Goal: Task Accomplishment & Management: Complete application form

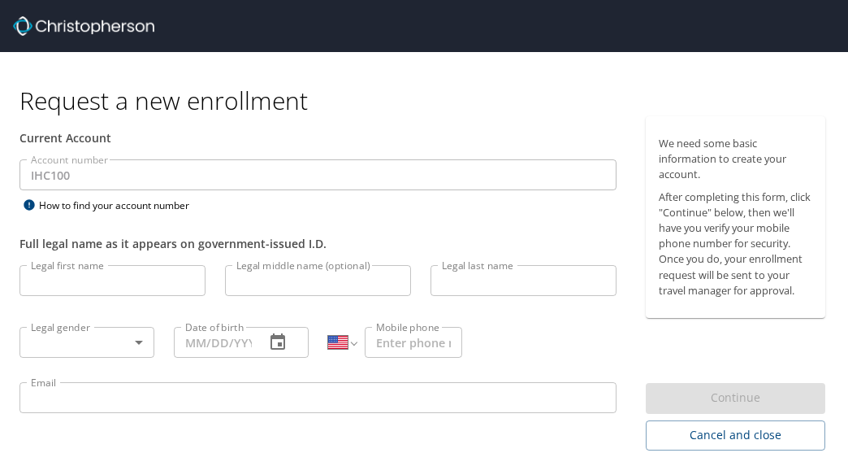
select select "US"
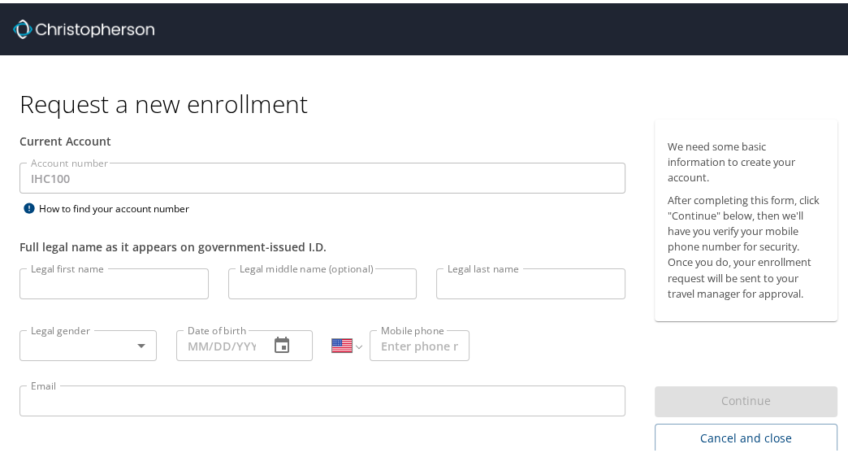
click at [108, 284] on input "Legal first name" at bounding box center [113, 280] width 189 height 31
type input "[PERSON_NAME]"
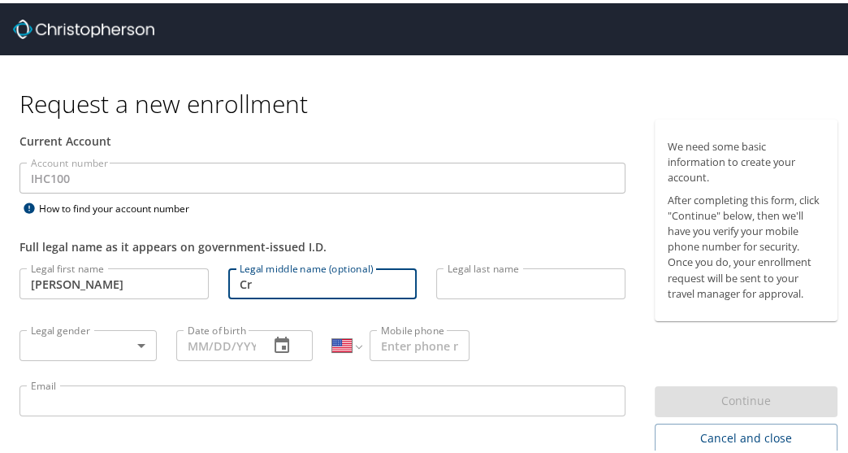
type input "C"
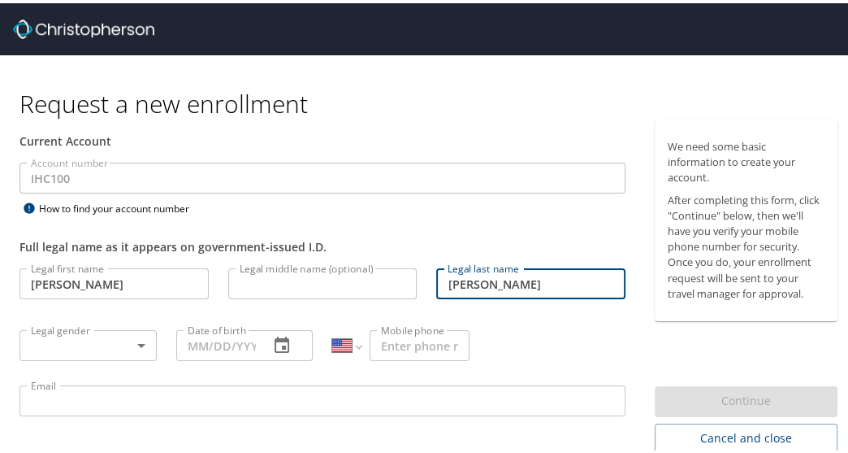
type input "[PERSON_NAME]"
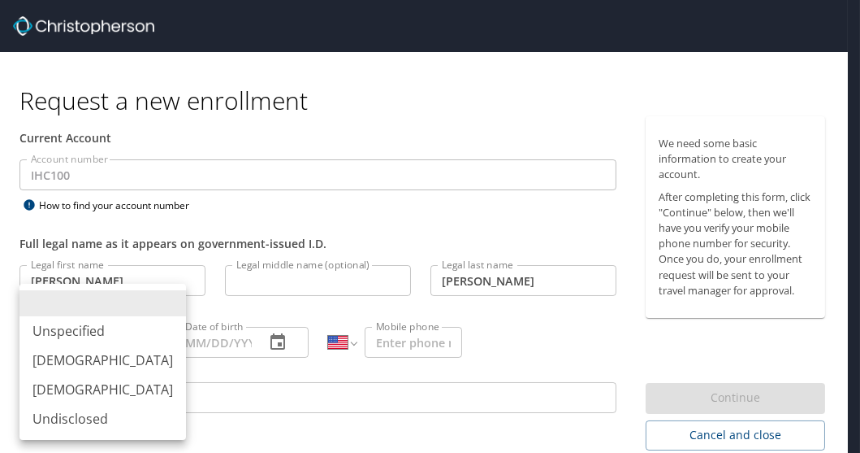
click at [68, 348] on body "Request a new enrollment Current Account Account number IHC100 Account number H…" at bounding box center [430, 226] width 860 height 453
click at [61, 395] on li "[DEMOGRAPHIC_DATA]" at bounding box center [102, 389] width 167 height 29
type input "[DEMOGRAPHIC_DATA]"
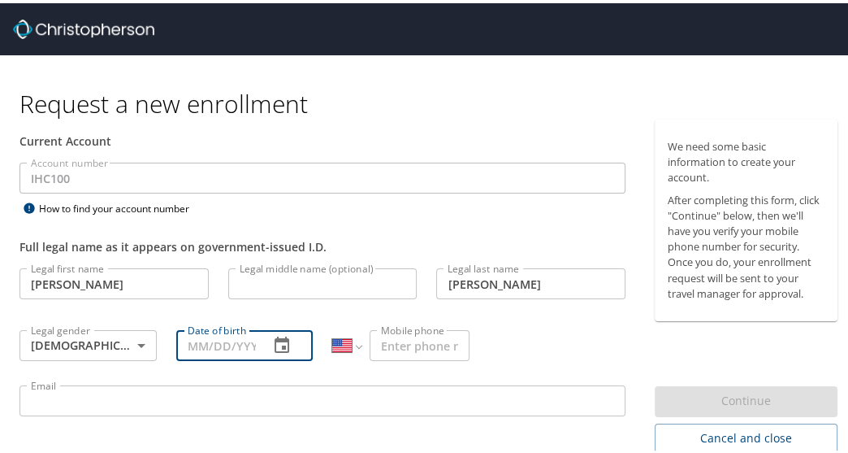
click at [223, 336] on input "Date of birth" at bounding box center [216, 342] width 80 height 31
type input "[DATE]"
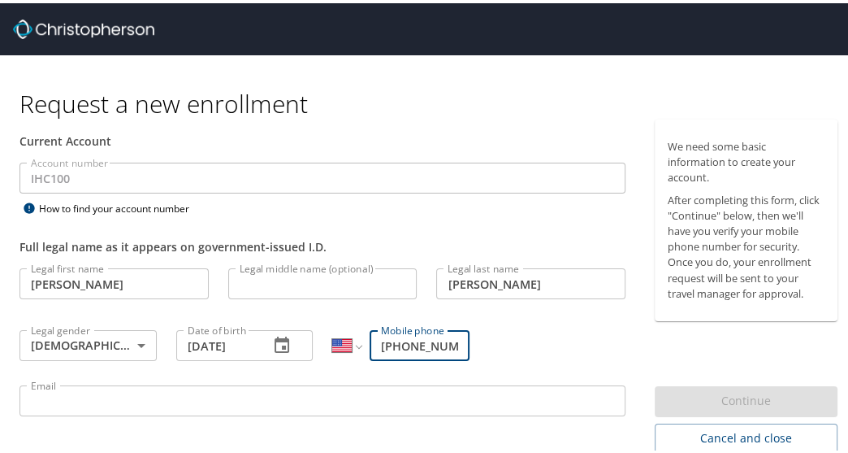
scroll to position [0, 6]
type input "[PHONE_NUMBER]"
click at [200, 395] on input "Email" at bounding box center [322, 397] width 606 height 31
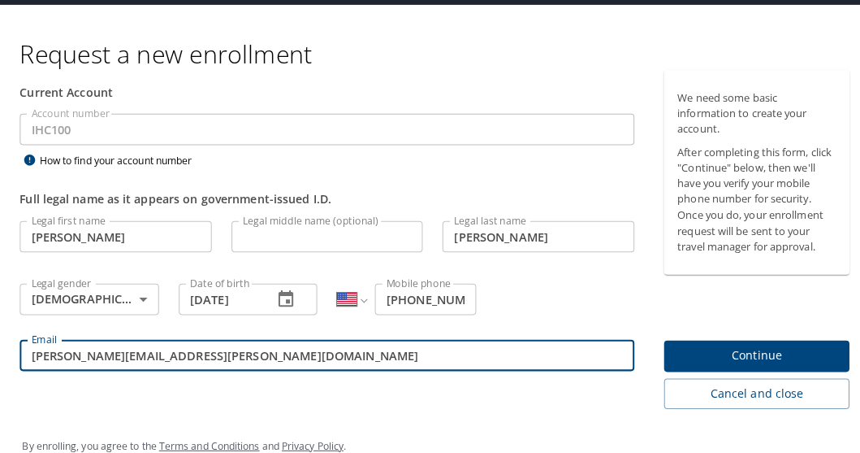
scroll to position [69, 0]
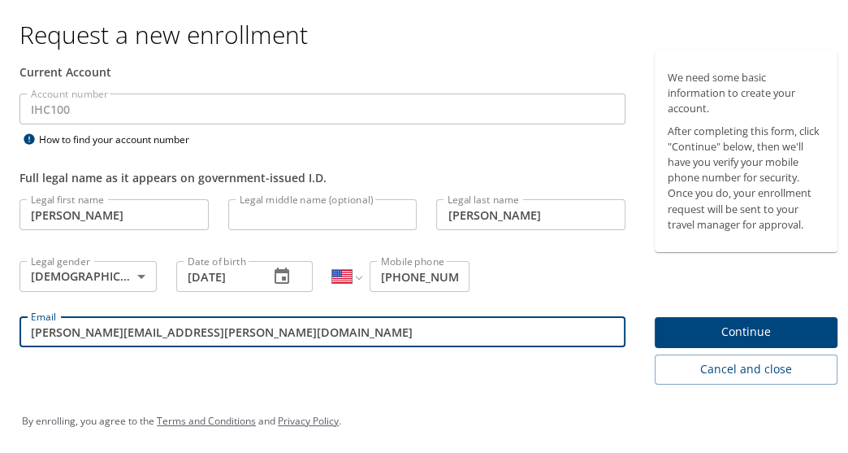
type input "[PERSON_NAME][EMAIL_ADDRESS][PERSON_NAME][DOMAIN_NAME]"
click at [734, 327] on span "Continue" at bounding box center [746, 328] width 157 height 20
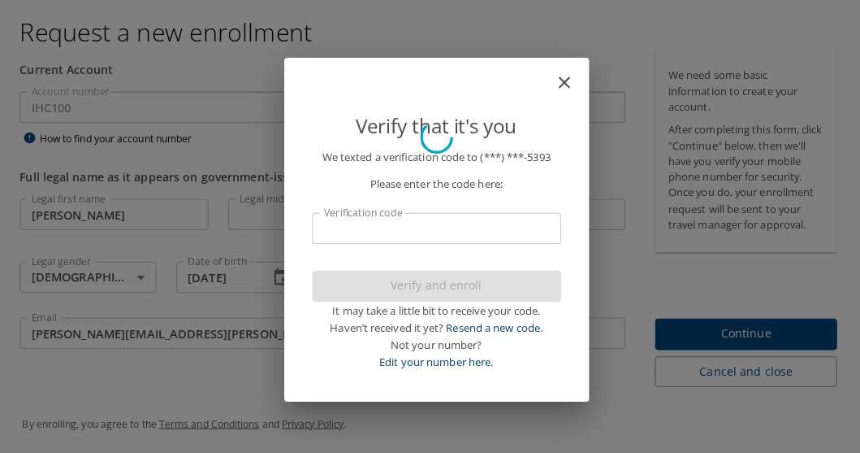
scroll to position [0, 0]
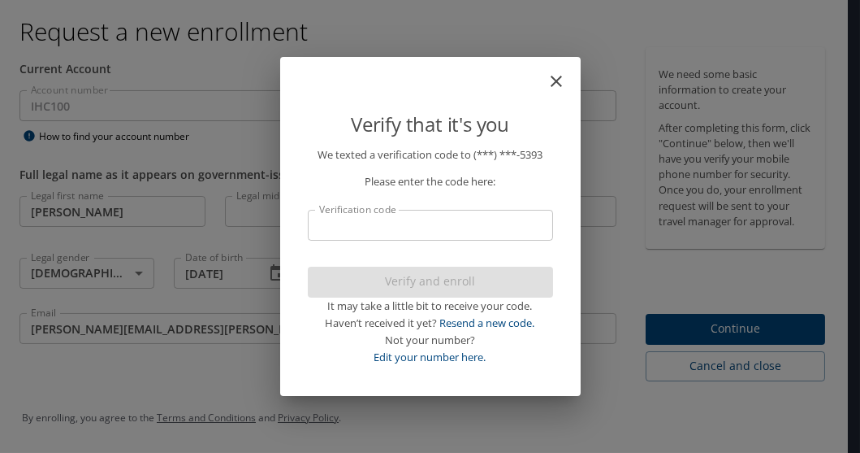
click at [507, 224] on input "Verification code" at bounding box center [430, 225] width 245 height 31
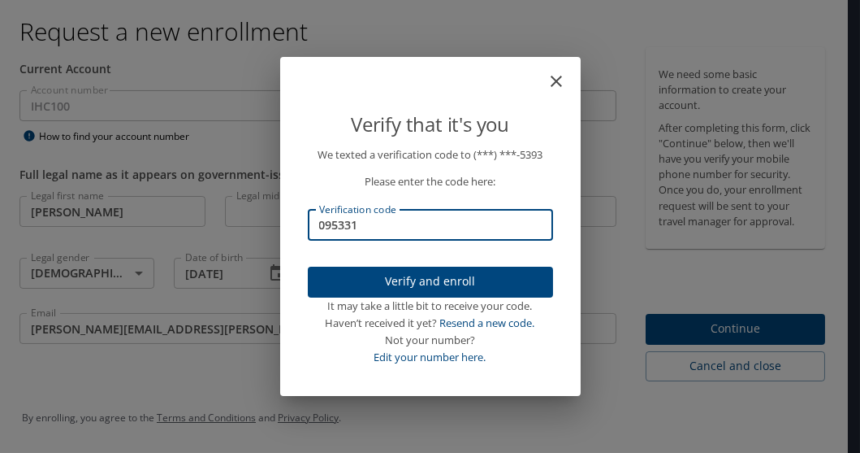
type input "095331"
click at [502, 288] on span "Verify and enroll" at bounding box center [430, 281] width 219 height 20
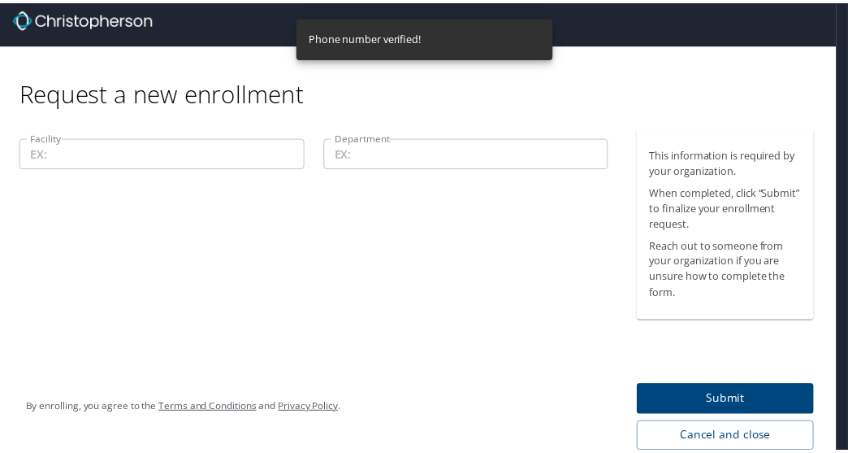
scroll to position [6, 0]
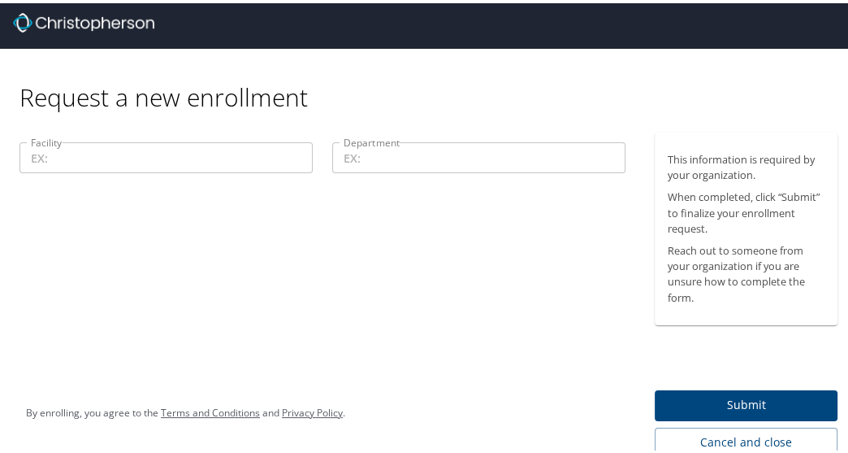
click at [201, 154] on input "Facility" at bounding box center [165, 154] width 293 height 31
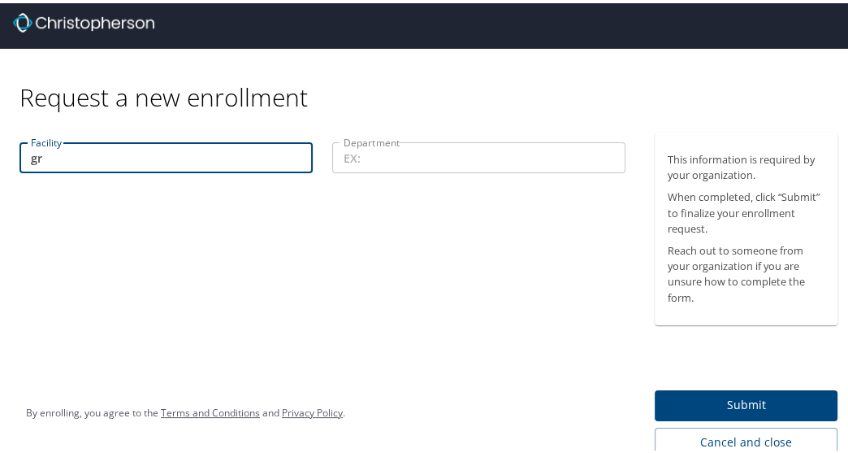
type input "g"
type input "[GEOGRAPHIC_DATA]"
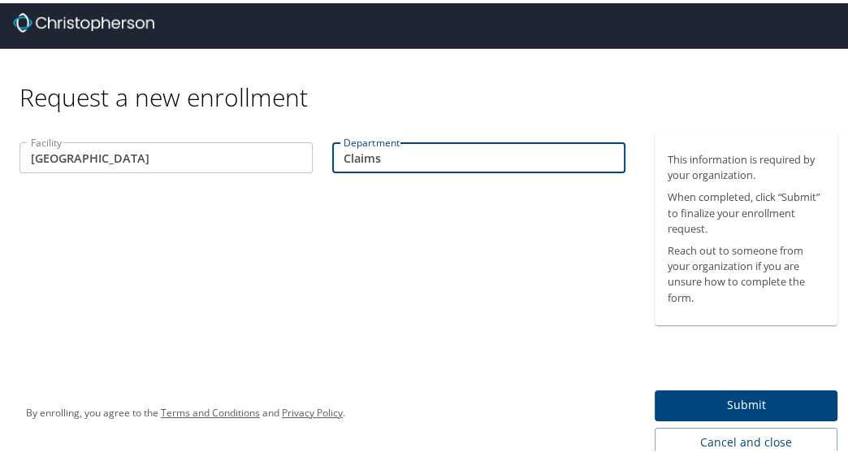
type input "Claims"
click at [768, 396] on span "Submit" at bounding box center [746, 402] width 157 height 20
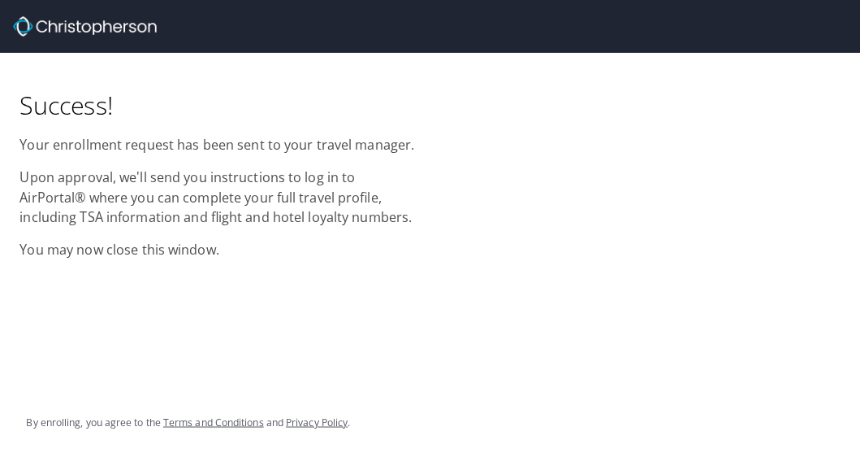
scroll to position [0, 0]
